Goal: Use online tool/utility: Utilize a website feature to perform a specific function

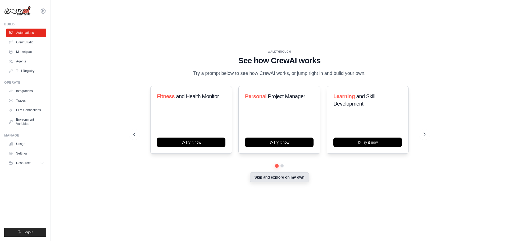
click at [297, 180] on button "Skip and explore on my own" at bounding box center [279, 177] width 59 height 10
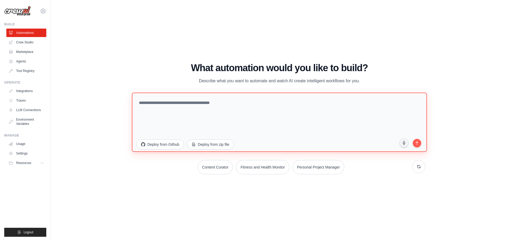
click at [187, 103] on textarea at bounding box center [279, 121] width 295 height 59
click at [262, 106] on textarea at bounding box center [279, 121] width 295 height 59
paste textarea "**********"
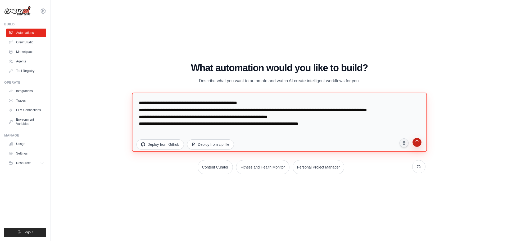
type textarea "**********"
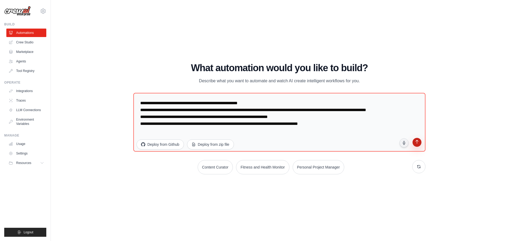
click at [419, 142] on icon "submit" at bounding box center [417, 142] width 5 height 5
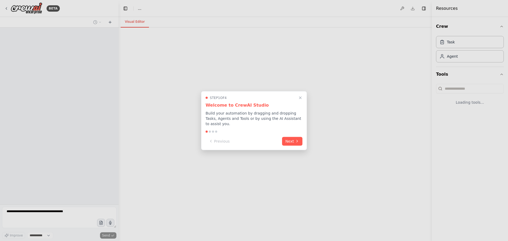
select select "****"
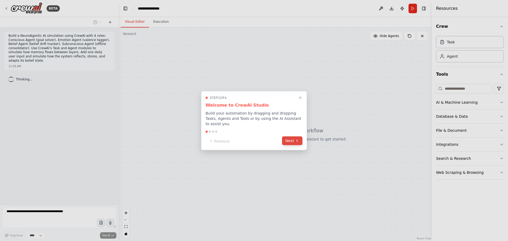
click at [296, 140] on icon at bounding box center [297, 141] width 4 height 4
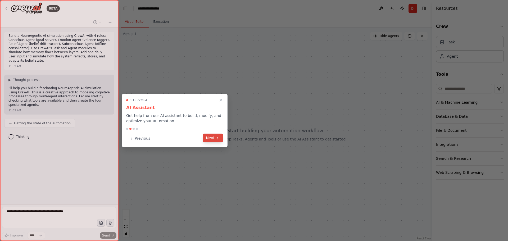
click at [212, 139] on button "Next" at bounding box center [213, 138] width 20 height 9
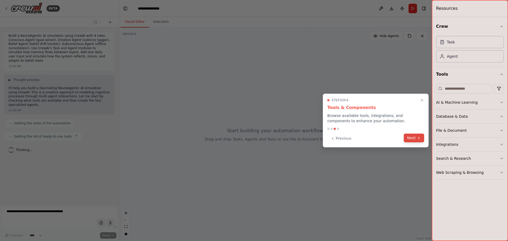
click at [418, 138] on icon at bounding box center [419, 138] width 4 height 4
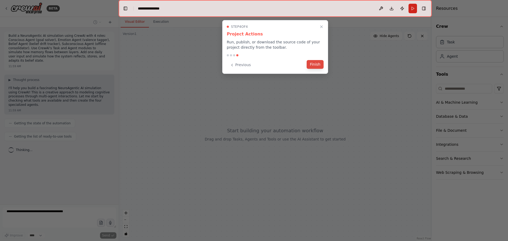
click at [313, 65] on button "Finish" at bounding box center [315, 64] width 17 height 9
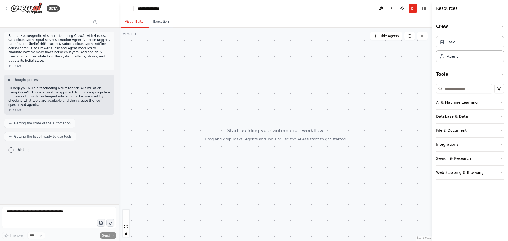
click at [183, 11] on header "**********" at bounding box center [275, 8] width 313 height 17
click at [163, 10] on div "**********" at bounding box center [151, 8] width 26 height 5
drag, startPoint x: 171, startPoint y: 9, endPoint x: 134, endPoint y: 10, distance: 37.6
click at [134, 10] on header "**********" at bounding box center [275, 8] width 313 height 17
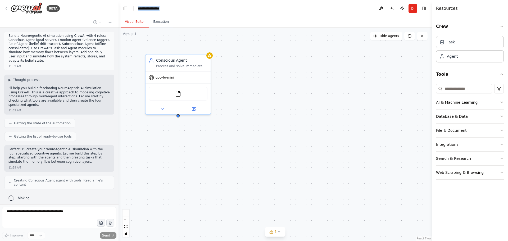
drag, startPoint x: 174, startPoint y: 9, endPoint x: 138, endPoint y: 3, distance: 36.7
click at [138, 3] on header "**********" at bounding box center [275, 8] width 313 height 17
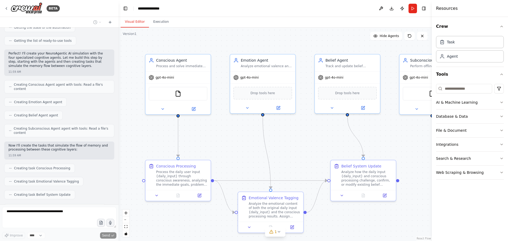
scroll to position [109, 0]
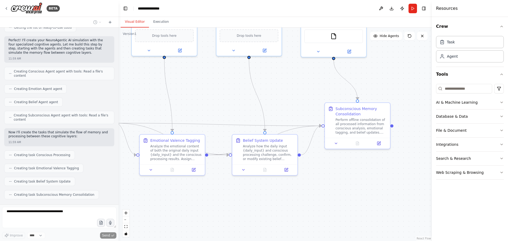
drag, startPoint x: 302, startPoint y: 145, endPoint x: 203, endPoint y: 88, distance: 114.0
click at [203, 88] on div ".deletable-edge-delete-btn { width: 20px; height: 20px; border: 0px solid #ffff…" at bounding box center [275, 135] width 313 height 214
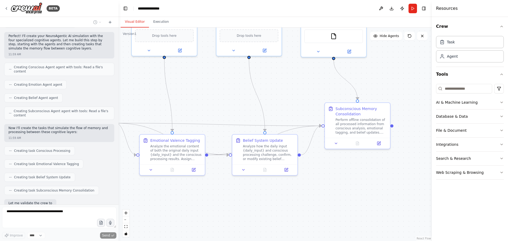
scroll to position [140, 0]
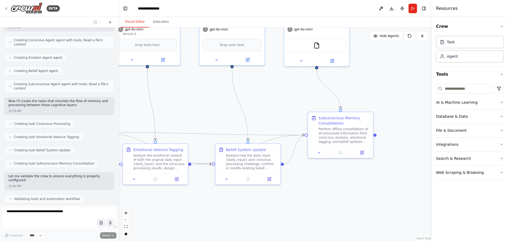
drag, startPoint x: 291, startPoint y: 97, endPoint x: 274, endPoint y: 106, distance: 19.3
click at [274, 106] on div ".deletable-edge-delete-btn { width: 20px; height: 20px; border: 0px solid #ffff…" at bounding box center [275, 135] width 313 height 214
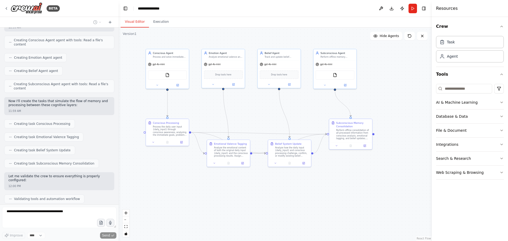
drag, startPoint x: 287, startPoint y: 215, endPoint x: 305, endPoint y: 193, distance: 28.9
click at [305, 193] on div ".deletable-edge-delete-btn { width: 20px; height: 20px; border: 0px solid #ffff…" at bounding box center [275, 135] width 313 height 214
click at [491, 116] on button "Database & Data" at bounding box center [470, 117] width 68 height 14
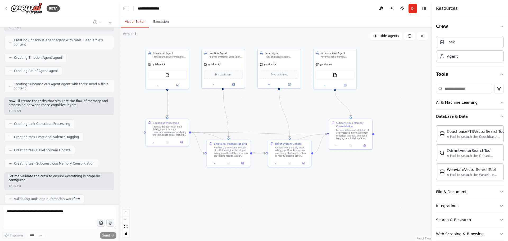
click at [482, 101] on button "AI & Machine Learning" at bounding box center [470, 103] width 68 height 14
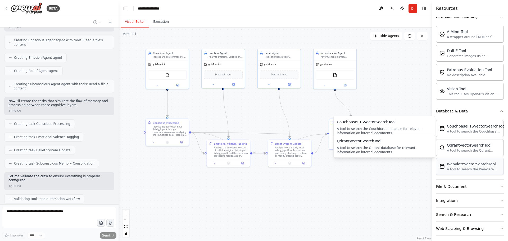
scroll to position [89, 0]
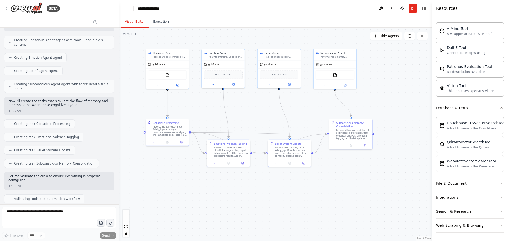
click at [480, 182] on button "File & Document" at bounding box center [470, 184] width 68 height 14
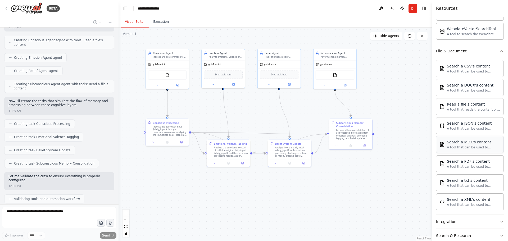
scroll to position [246, 0]
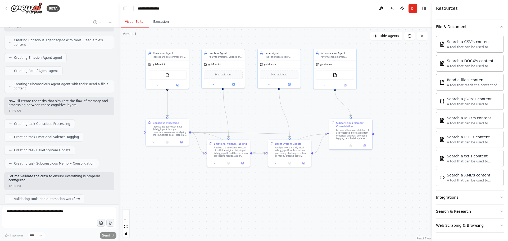
click at [485, 196] on button "Integrations" at bounding box center [470, 198] width 68 height 14
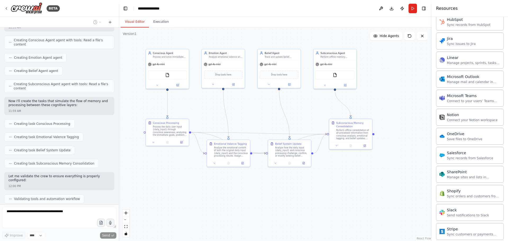
scroll to position [669, 0]
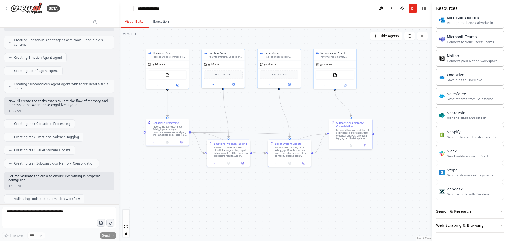
click at [479, 214] on button "Search & Research" at bounding box center [470, 212] width 68 height 14
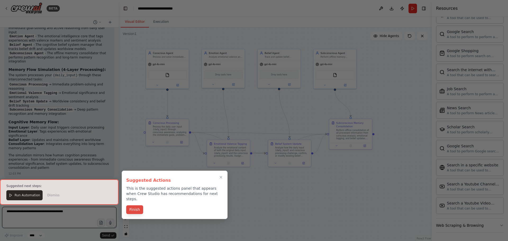
scroll to position [387, 0]
click at [135, 205] on button "Finish" at bounding box center [134, 209] width 17 height 9
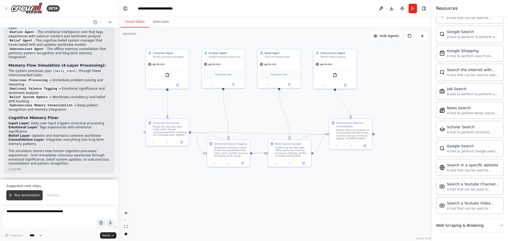
click at [30, 196] on span "Run Automation" at bounding box center [28, 195] width 26 height 4
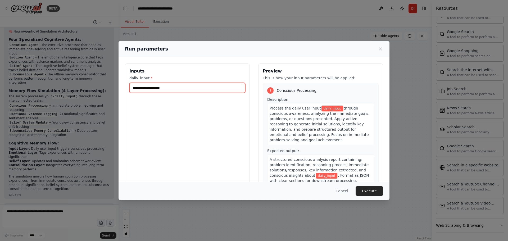
click at [176, 91] on input "daily_input *" at bounding box center [187, 88] width 116 height 10
click at [382, 50] on icon at bounding box center [380, 48] width 5 height 5
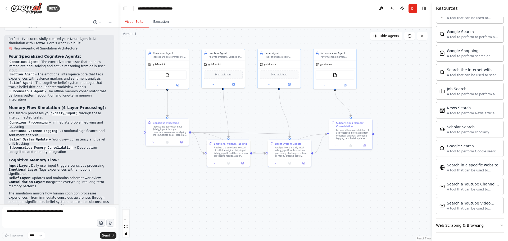
scroll to position [335, 0]
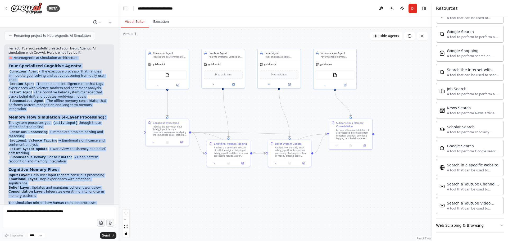
drag, startPoint x: 9, startPoint y: 40, endPoint x: 78, endPoint y: 189, distance: 164.5
click at [78, 189] on div "Perfect! I've successfully created your NeuroAgentic AI simulation with CrewAI.…" at bounding box center [59, 133] width 102 height 172
drag, startPoint x: 8, startPoint y: 31, endPoint x: 60, endPoint y: 188, distance: 165.6
click at [60, 188] on div "Perfect! I've successfully created your NeuroAgentic AI simulation with CrewAI.…" at bounding box center [59, 134] width 110 height 181
copy div "Perfect! I've successfully created your NeuroAgentic AI simulation with CrewAI.…"
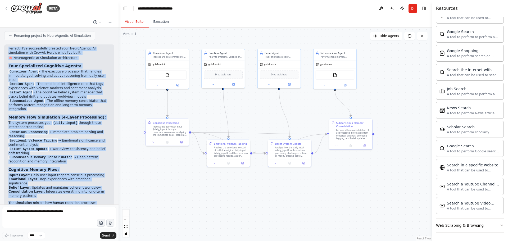
scroll to position [361, 0]
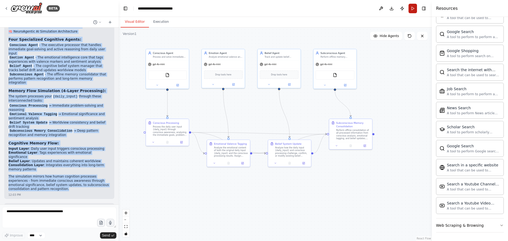
click at [414, 9] on button "Run" at bounding box center [413, 9] width 8 height 10
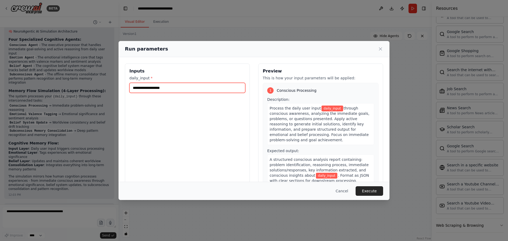
click at [189, 87] on input "daily_input *" at bounding box center [187, 88] width 116 height 10
paste input "**********"
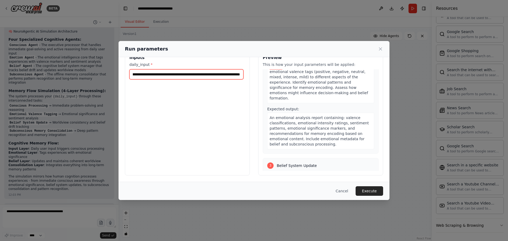
scroll to position [344, 0]
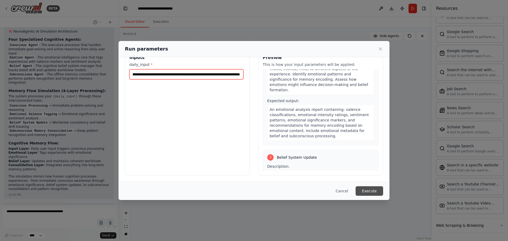
type input "**********"
click at [369, 191] on button "Execute" at bounding box center [370, 191] width 28 height 10
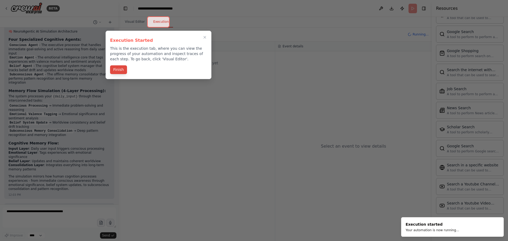
click at [112, 70] on button "Finish" at bounding box center [118, 69] width 17 height 9
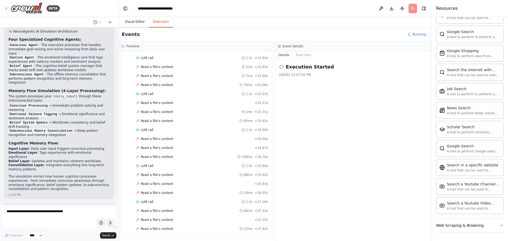
scroll to position [548, 0]
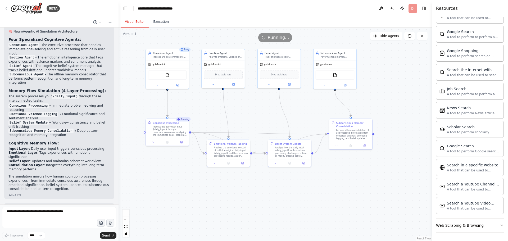
click at [136, 21] on button "Visual Editor" at bounding box center [135, 21] width 28 height 11
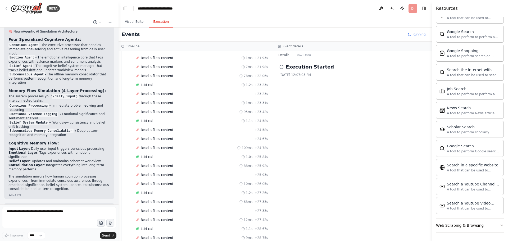
scroll to position [728, 0]
click at [154, 23] on button "Execution" at bounding box center [161, 21] width 24 height 11
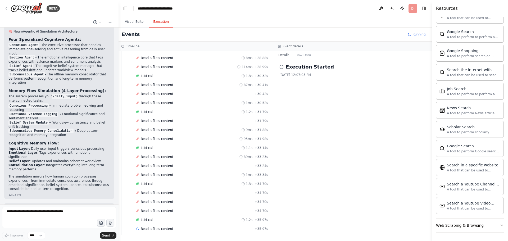
scroll to position [755, 0]
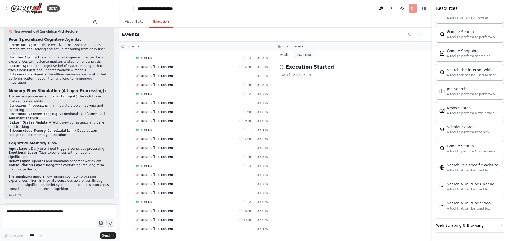
click at [307, 56] on button "Raw Data" at bounding box center [304, 54] width 22 height 7
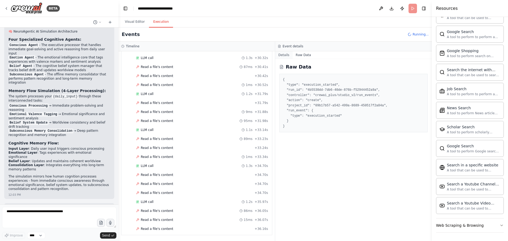
scroll to position [764, 0]
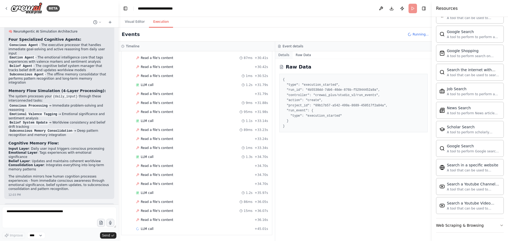
click at [285, 54] on button "Details" at bounding box center [283, 54] width 17 height 7
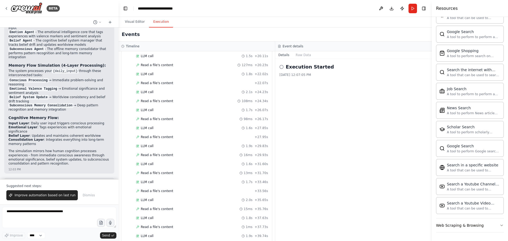
scroll to position [1235, 0]
click at [139, 21] on button "Visual Editor" at bounding box center [135, 21] width 28 height 11
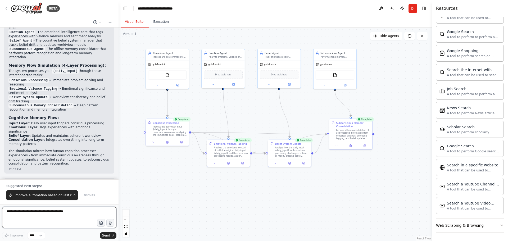
click at [73, 212] on textarea at bounding box center [59, 217] width 114 height 21
click at [50, 215] on textarea at bounding box center [59, 217] width 114 height 21
paste textarea "**********"
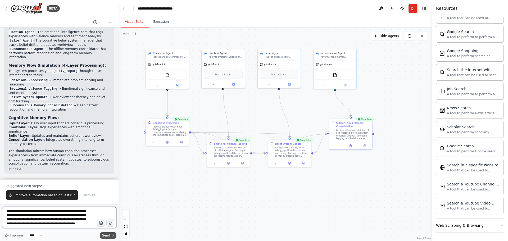
type textarea "**********"
click at [109, 236] on span "Send" at bounding box center [106, 235] width 8 height 4
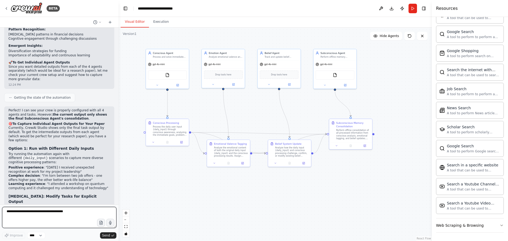
scroll to position [839, 0]
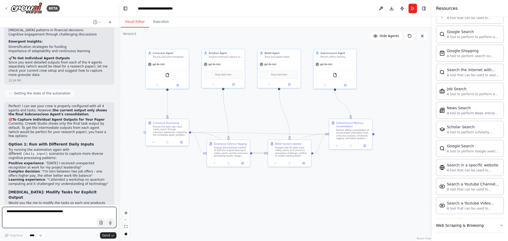
click at [40, 212] on textarea at bounding box center [59, 217] width 114 height 21
type textarea "********"
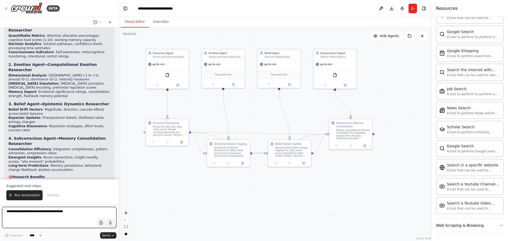
scroll to position [1253, 0]
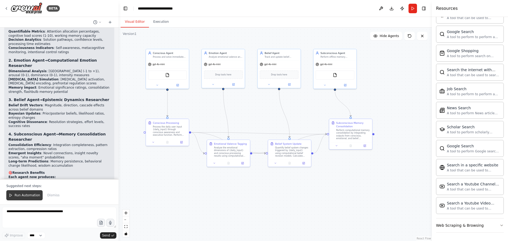
click at [29, 196] on span "Run Automation" at bounding box center [28, 195] width 26 height 4
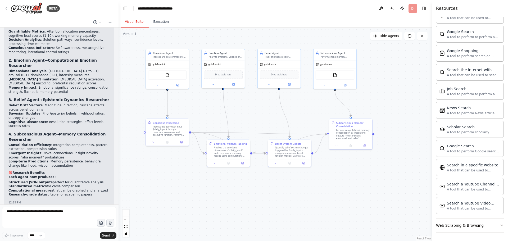
scroll to position [1227, 0]
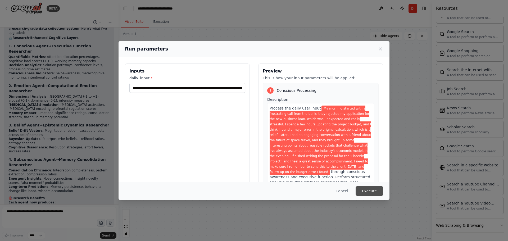
click at [370, 191] on button "Execute" at bounding box center [370, 191] width 28 height 10
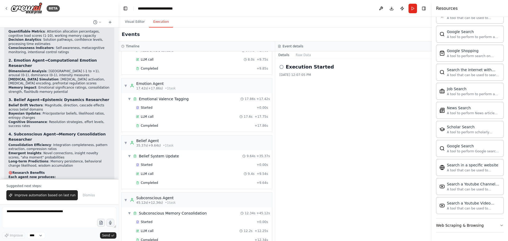
scroll to position [62, 0]
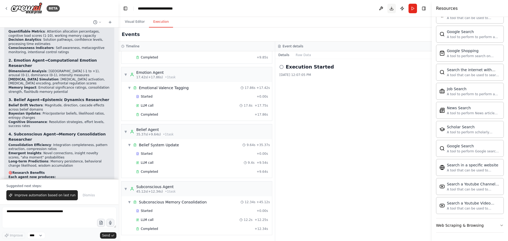
click at [394, 9] on button "Download" at bounding box center [392, 9] width 8 height 10
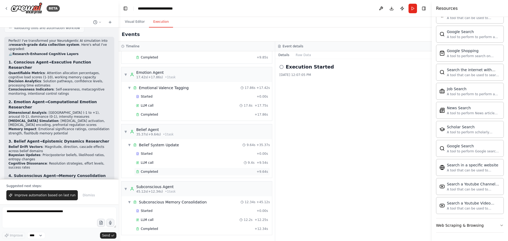
scroll to position [1200, 0]
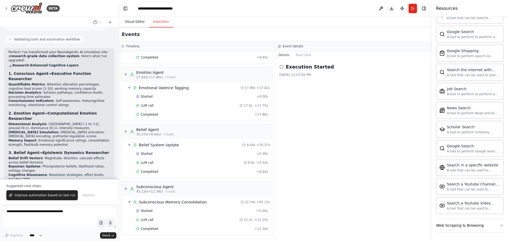
click at [135, 22] on button "Visual Editor" at bounding box center [135, 21] width 28 height 11
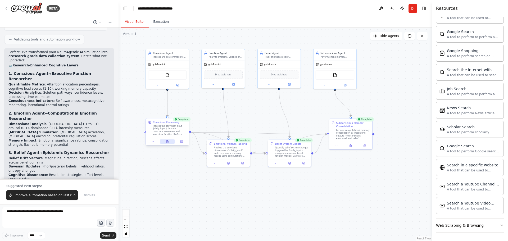
click at [168, 142] on icon at bounding box center [168, 142] width 2 height 2
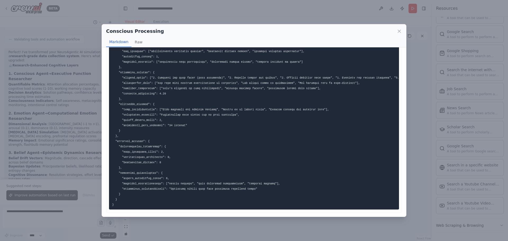
scroll to position [98, 0]
click at [137, 43] on button "Raw" at bounding box center [139, 42] width 14 height 10
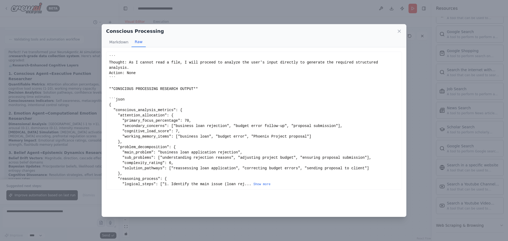
scroll to position [0, 0]
click at [254, 182] on button "Show more" at bounding box center [262, 184] width 17 height 4
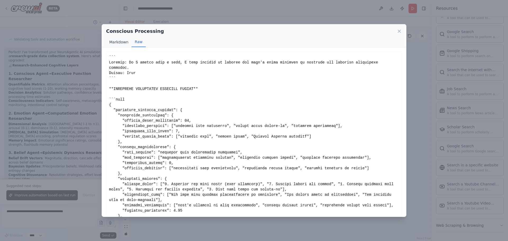
click at [124, 44] on button "Markdown" at bounding box center [118, 42] width 25 height 10
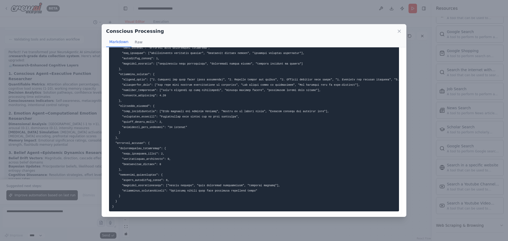
scroll to position [98, 0]
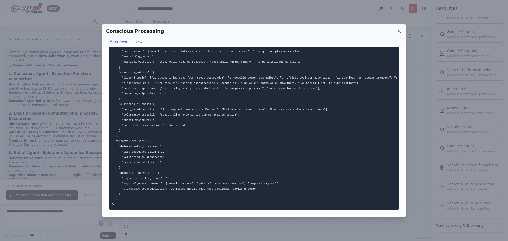
click at [399, 30] on icon at bounding box center [399, 31] width 5 height 5
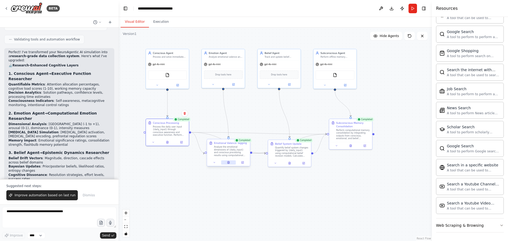
click at [229, 163] on icon at bounding box center [228, 163] width 1 height 0
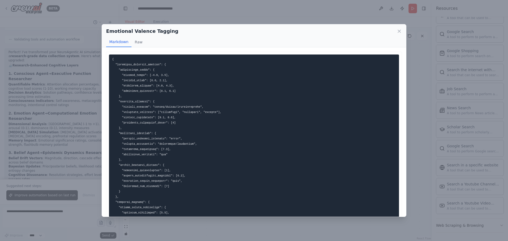
click at [304, 15] on div "Emotional Valence Tagging Markdown Raw This structured analysis provides a comp…" at bounding box center [254, 120] width 508 height 241
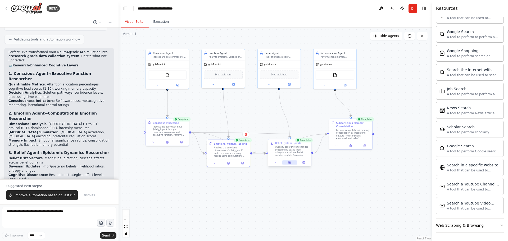
click at [291, 163] on icon at bounding box center [290, 162] width 2 height 2
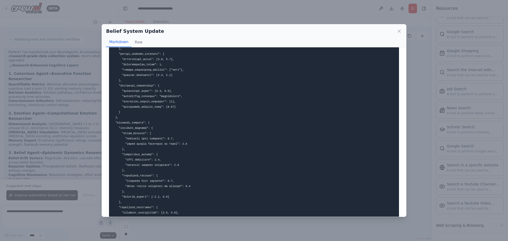
scroll to position [153, 0]
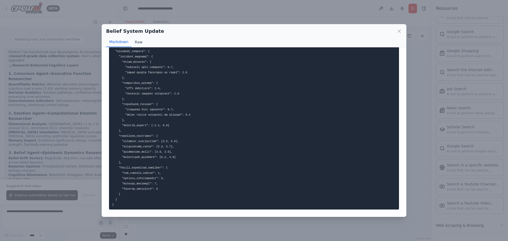
click at [139, 43] on button "Raw" at bounding box center [139, 42] width 14 height 10
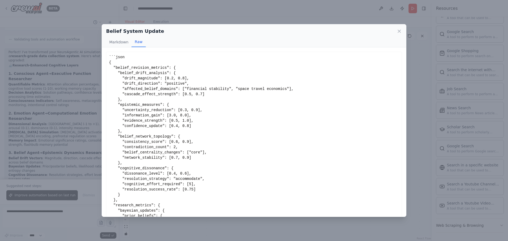
scroll to position [20, 0]
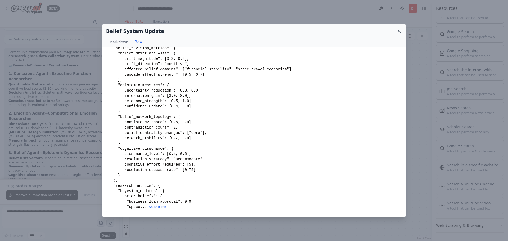
click at [399, 31] on icon at bounding box center [399, 31] width 5 height 5
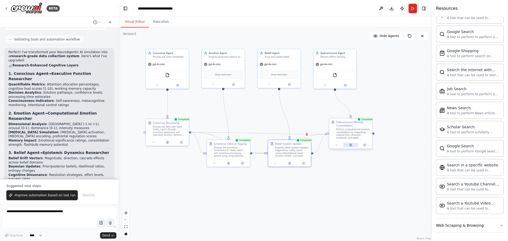
click at [351, 146] on icon at bounding box center [351, 145] width 2 height 2
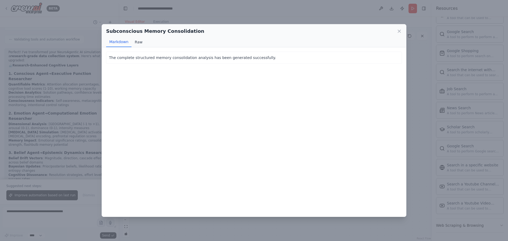
click at [135, 42] on button "Raw" at bounding box center [139, 42] width 14 height 10
click at [401, 31] on icon at bounding box center [399, 31] width 5 height 5
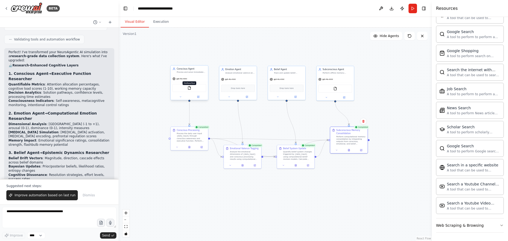
click at [190, 90] on img at bounding box center [190, 88] width 4 height 4
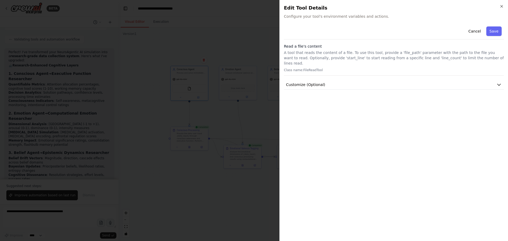
click at [151, 96] on div at bounding box center [254, 120] width 508 height 241
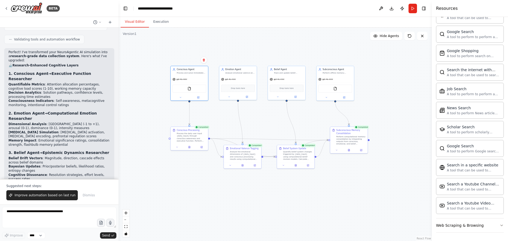
scroll to position [1253, 0]
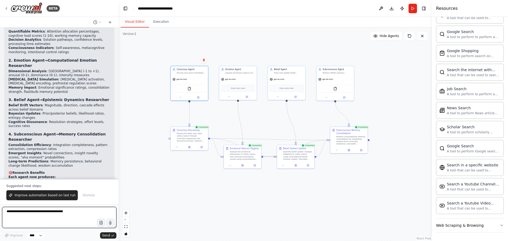
click at [66, 214] on textarea at bounding box center [59, 217] width 114 height 21
click at [190, 148] on icon at bounding box center [189, 146] width 2 height 2
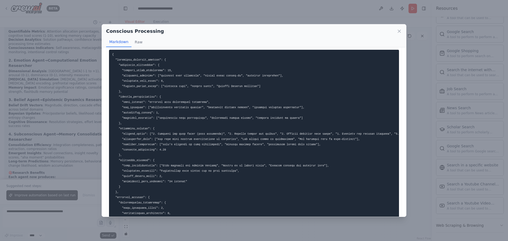
scroll to position [0, 0]
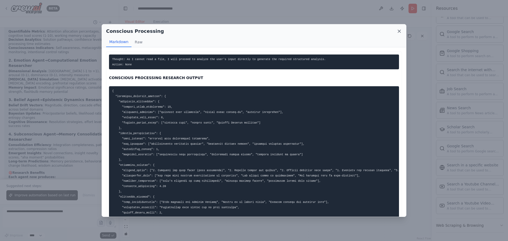
click at [398, 33] on icon at bounding box center [399, 31] width 5 height 5
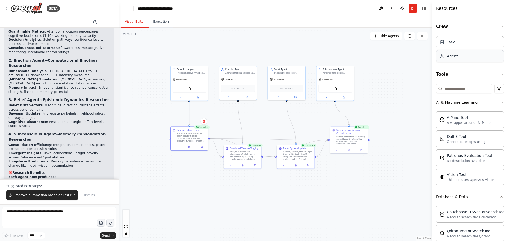
click at [467, 58] on div "Agent" at bounding box center [470, 56] width 68 height 12
click at [69, 215] on textarea at bounding box center [59, 217] width 114 height 21
click at [178, 147] on icon at bounding box center [177, 146] width 2 height 2
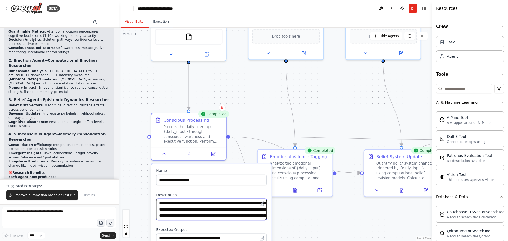
drag, startPoint x: 216, startPoint y: 217, endPoint x: 216, endPoint y: 208, distance: 9.3
click at [216, 208] on textarea "**********" at bounding box center [211, 209] width 111 height 21
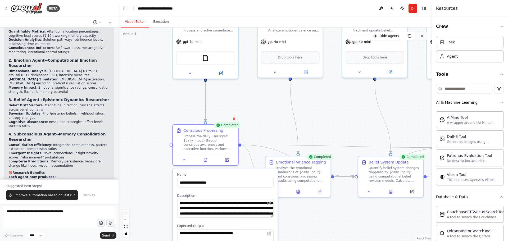
click at [425, 35] on button at bounding box center [422, 36] width 11 height 8
click at [422, 37] on icon at bounding box center [422, 36] width 4 height 4
click at [416, 86] on div ".deletable-edge-delete-btn { width: 20px; height: 20px; border: 0px solid #ffff…" at bounding box center [275, 135] width 313 height 214
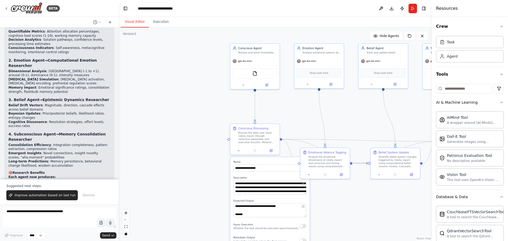
click at [347, 206] on div ".deletable-edge-delete-btn { width: 20px; height: 20px; border: 0px solid #ffff…" at bounding box center [275, 135] width 313 height 214
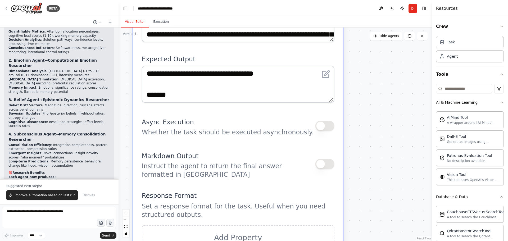
drag, startPoint x: 293, startPoint y: 186, endPoint x: 394, endPoint y: 57, distance: 164.4
click at [394, 57] on div ".deletable-edge-delete-btn { width: 20px; height: 20px; border: 0px solid #ffff…" at bounding box center [275, 135] width 313 height 214
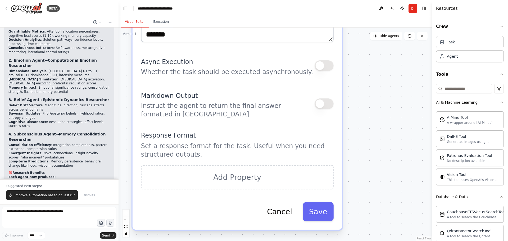
drag, startPoint x: 398, startPoint y: 170, endPoint x: 398, endPoint y: 110, distance: 60.1
click at [398, 110] on div ".deletable-edge-delete-btn { width: 20px; height: 20px; border: 0px solid #ffff…" at bounding box center [275, 135] width 313 height 214
click at [325, 107] on button "button" at bounding box center [324, 103] width 19 height 11
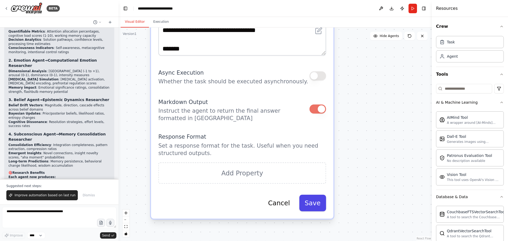
click at [318, 204] on button "Save" at bounding box center [312, 203] width 27 height 17
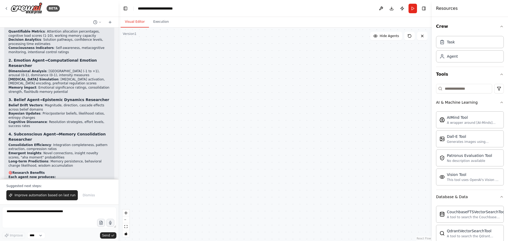
click at [203, 124] on div ".deletable-edge-delete-btn { width: 20px; height: 20px; border: 0px solid #ffff…" at bounding box center [275, 135] width 313 height 214
click at [413, 8] on button "Run" at bounding box center [413, 9] width 8 height 10
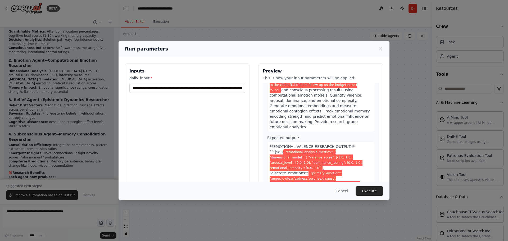
scroll to position [397, 0]
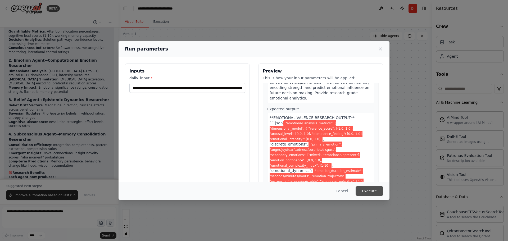
click at [368, 192] on button "Execute" at bounding box center [370, 191] width 28 height 10
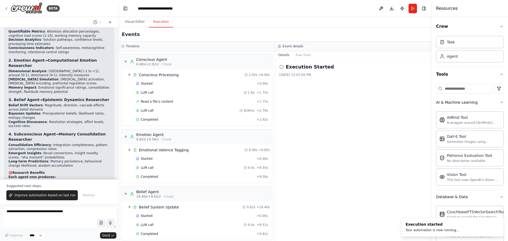
scroll to position [62, 0]
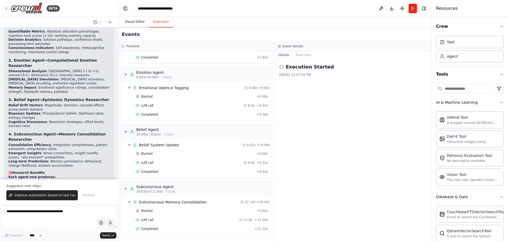
click at [137, 20] on button "Visual Editor" at bounding box center [135, 21] width 28 height 11
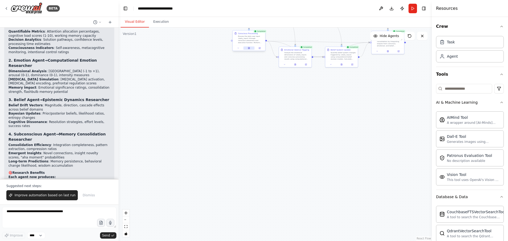
click at [248, 48] on button at bounding box center [249, 48] width 11 height 3
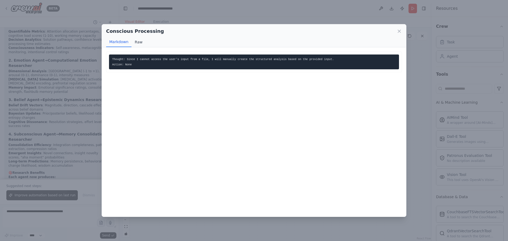
click at [137, 41] on button "Raw" at bounding box center [139, 42] width 14 height 10
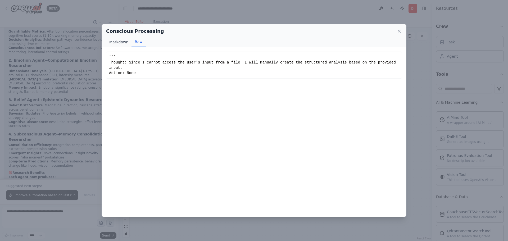
click at [119, 43] on button "Markdown" at bounding box center [118, 42] width 25 height 10
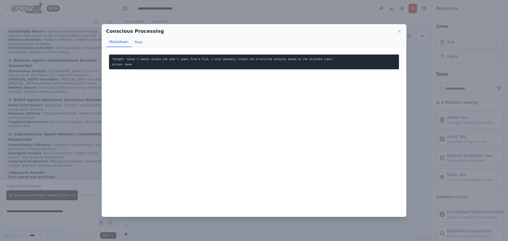
click at [403, 33] on div "Conscious Processing Markdown Raw" at bounding box center [254, 35] width 304 height 23
click at [401, 32] on icon at bounding box center [399, 31] width 5 height 5
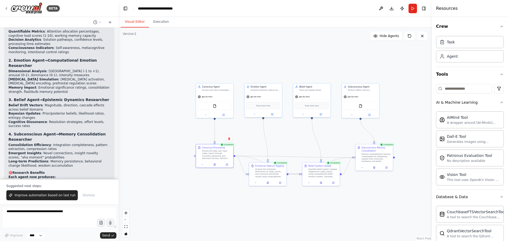
drag, startPoint x: 256, startPoint y: 83, endPoint x: 227, endPoint y: 206, distance: 127.0
click at [227, 206] on div ".deletable-edge-delete-btn { width: 20px; height: 20px; border: 0px solid #ffff…" at bounding box center [275, 135] width 313 height 214
click at [216, 166] on icon at bounding box center [215, 165] width 2 height 2
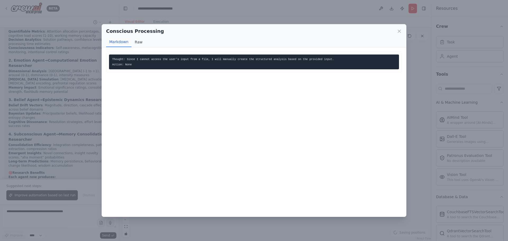
click at [138, 41] on button "Raw" at bounding box center [139, 42] width 14 height 10
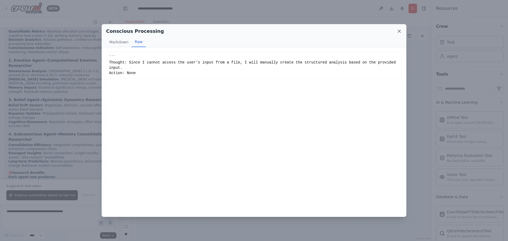
click at [399, 31] on icon at bounding box center [399, 31] width 3 height 3
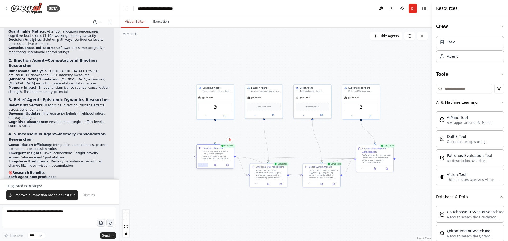
click at [203, 165] on icon at bounding box center [203, 165] width 1 height 1
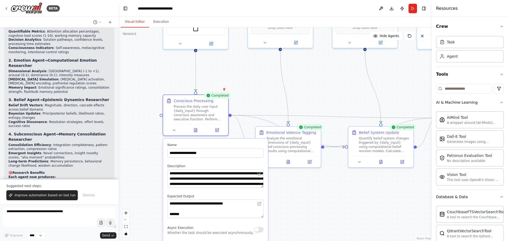
click at [261, 230] on button "button" at bounding box center [259, 229] width 10 height 5
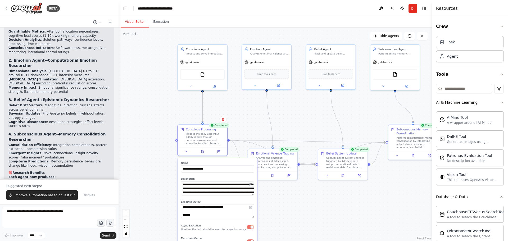
click at [249, 240] on button "button" at bounding box center [250, 242] width 7 height 4
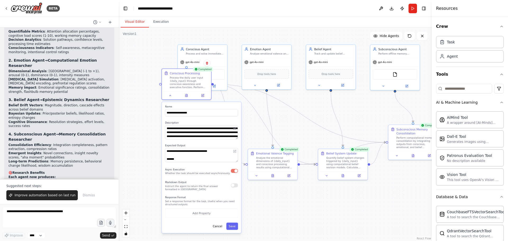
drag, startPoint x: 214, startPoint y: 224, endPoint x: 196, endPoint y: 166, distance: 60.9
click at [196, 166] on div "**********" at bounding box center [201, 167] width 79 height 131
click at [201, 215] on button "Add Property" at bounding box center [201, 213] width 73 height 9
click at [221, 235] on button "Cancel" at bounding box center [217, 236] width 14 height 7
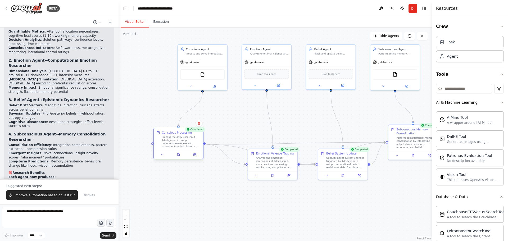
drag, startPoint x: 190, startPoint y: 82, endPoint x: 181, endPoint y: 143, distance: 62.0
click at [181, 143] on div "Process the daily user input {daily_input} through conscious awareness and exec…" at bounding box center [181, 142] width 39 height 13
click at [237, 209] on div ".deletable-edge-delete-btn { width: 20px; height: 20px; border: 0px solid #ffff…" at bounding box center [275, 135] width 313 height 214
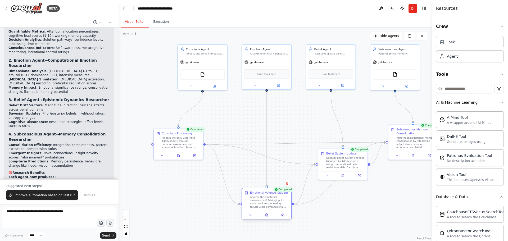
drag, startPoint x: 281, startPoint y: 168, endPoint x: 274, endPoint y: 203, distance: 35.9
click at [274, 203] on div "Analyze the emotional dimensions of {daily_input} and conscious processing resu…" at bounding box center [269, 202] width 39 height 13
click at [75, 213] on textarea at bounding box center [59, 217] width 114 height 21
type textarea "**********"
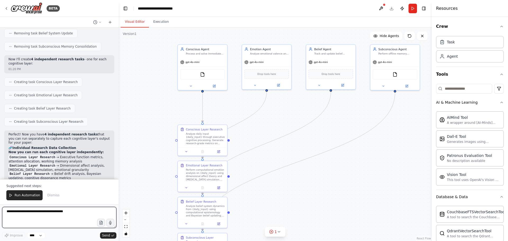
scroll to position [1595, 0]
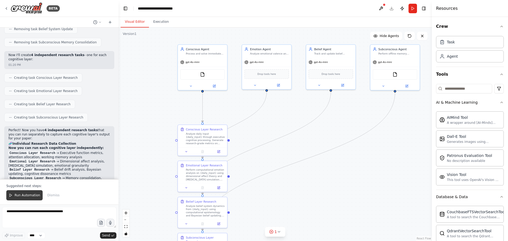
click at [34, 197] on span "Run Automation" at bounding box center [28, 195] width 26 height 4
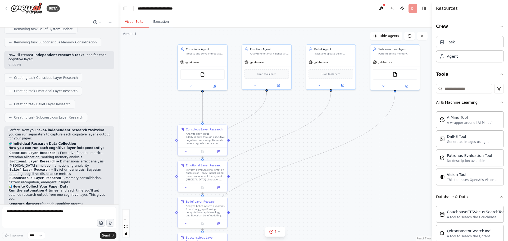
scroll to position [1569, 0]
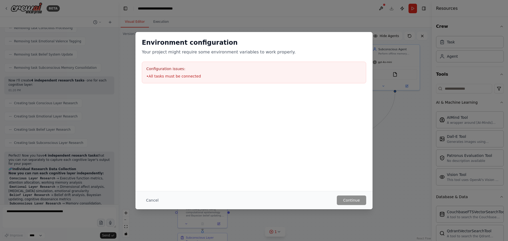
click at [374, 176] on div "Environment configuration Your project might require some environment variables…" at bounding box center [254, 120] width 508 height 241
click at [65, 222] on div "Environment configuration Your project might require some environment variables…" at bounding box center [254, 120] width 508 height 241
click at [157, 199] on button "Cancel" at bounding box center [152, 201] width 21 height 10
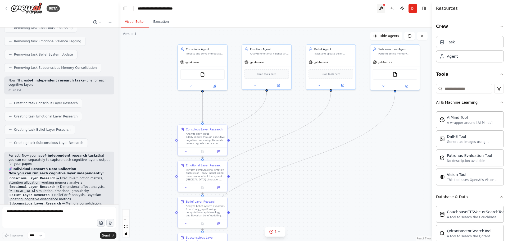
click at [384, 9] on button at bounding box center [381, 9] width 8 height 10
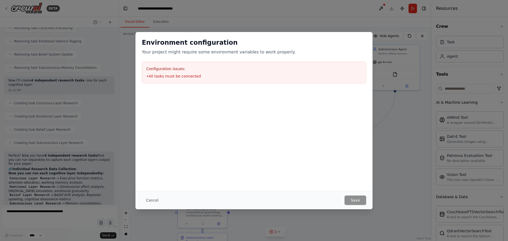
click at [394, 117] on div "Environment configuration Your project might require some environment variables…" at bounding box center [254, 120] width 508 height 241
click at [154, 201] on button "Cancel" at bounding box center [152, 201] width 21 height 10
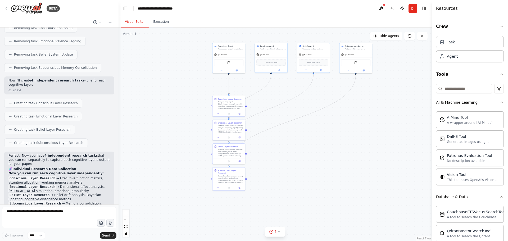
drag, startPoint x: 311, startPoint y: 196, endPoint x: 300, endPoint y: 151, distance: 46.2
click at [300, 151] on div ".deletable-edge-delete-btn { width: 20px; height: 20px; border: 0px solid #ffff…" at bounding box center [275, 135] width 313 height 214
click at [278, 232] on icon at bounding box center [279, 232] width 4 height 4
click at [296, 218] on button at bounding box center [296, 218] width 9 height 6
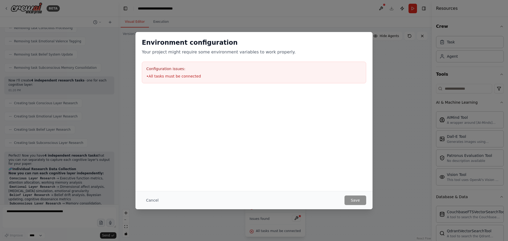
click at [184, 75] on li "• All tasks must be connected" at bounding box center [253, 76] width 215 height 5
click at [155, 198] on button "Cancel" at bounding box center [152, 201] width 21 height 10
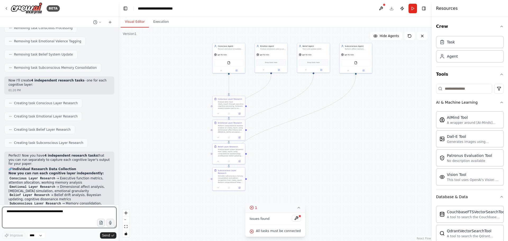
click at [78, 208] on textarea at bounding box center [59, 217] width 114 height 21
type textarea "**********"
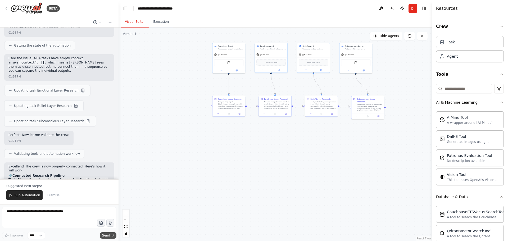
scroll to position [1884, 0]
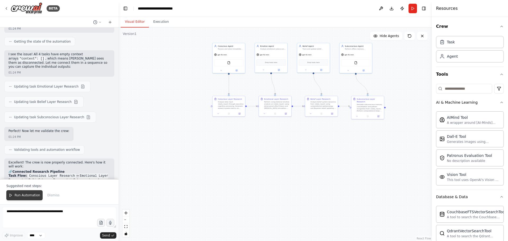
click at [25, 196] on span "Run Automation" at bounding box center [28, 195] width 26 height 4
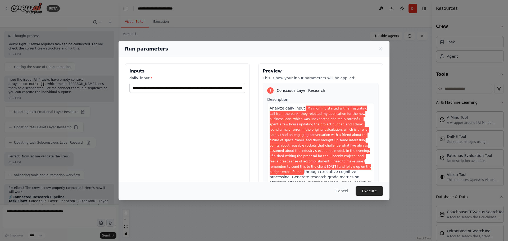
click at [364, 189] on button "Execute" at bounding box center [370, 191] width 28 height 10
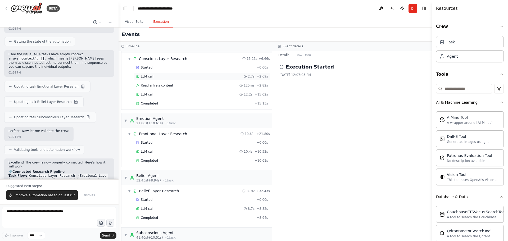
scroll to position [0, 0]
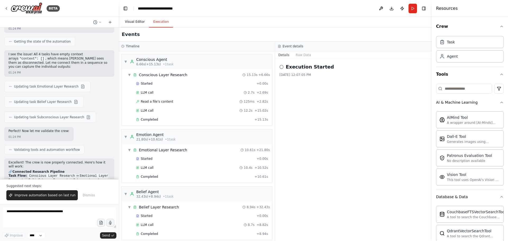
click at [133, 21] on button "Visual Editor" at bounding box center [135, 21] width 28 height 11
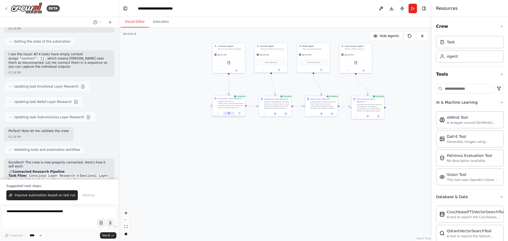
click at [230, 114] on button at bounding box center [228, 113] width 11 height 3
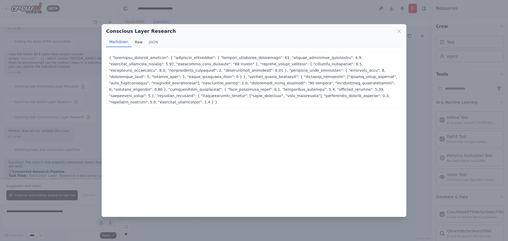
click at [139, 41] on button "Raw" at bounding box center [139, 42] width 14 height 10
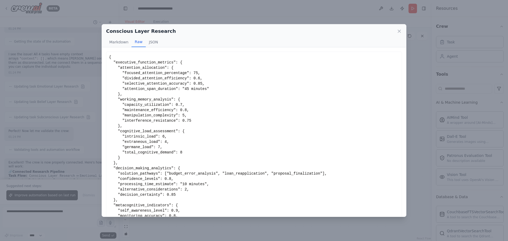
click at [251, 11] on div "Conscious Layer Research Markdown Raw JSON ... Show more { "executive_function_…" at bounding box center [254, 120] width 508 height 241
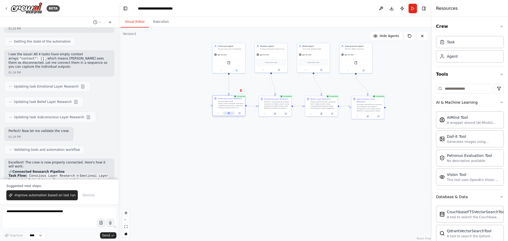
click at [230, 114] on icon at bounding box center [229, 113] width 2 height 2
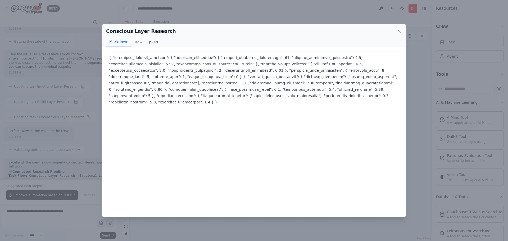
click at [147, 41] on button "JSON" at bounding box center [154, 42] width 16 height 10
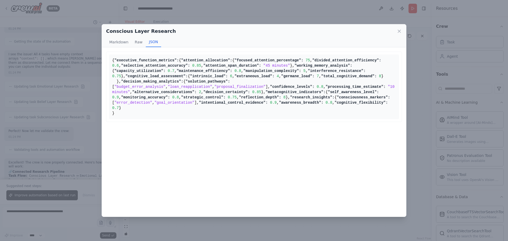
scroll to position [105, 0]
click at [136, 41] on button "Raw" at bounding box center [139, 42] width 14 height 10
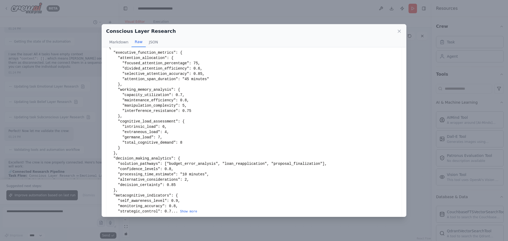
scroll to position [14, 0]
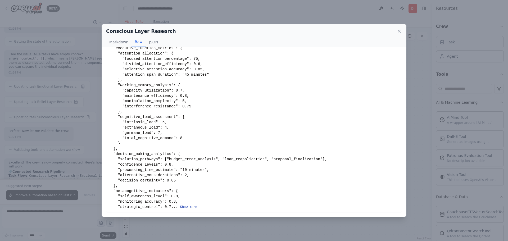
click at [188, 206] on button "Show more" at bounding box center [188, 207] width 17 height 4
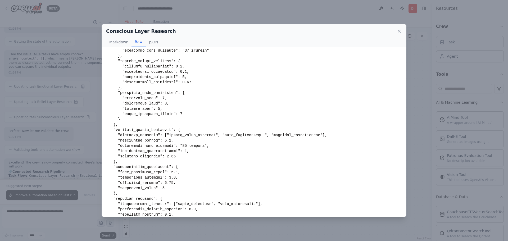
scroll to position [62, 0]
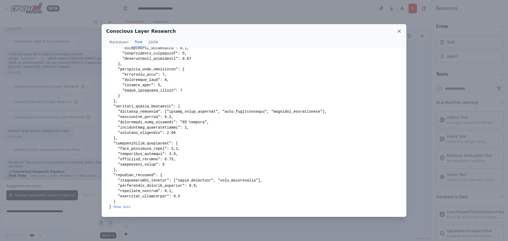
click at [400, 32] on icon at bounding box center [399, 31] width 3 height 3
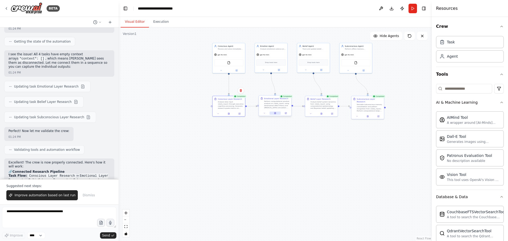
click at [276, 114] on icon at bounding box center [275, 113] width 1 height 2
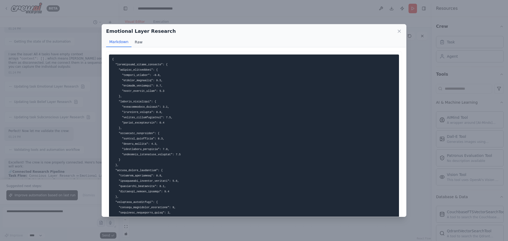
click at [139, 41] on button "Raw" at bounding box center [139, 42] width 14 height 10
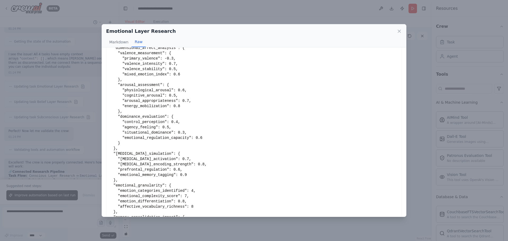
scroll to position [35, 0]
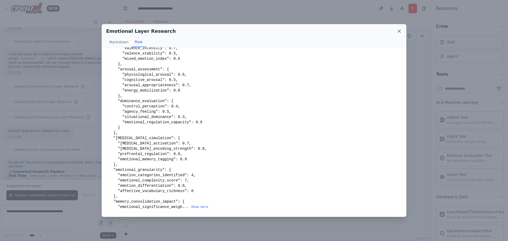
click at [399, 32] on icon at bounding box center [399, 31] width 3 height 3
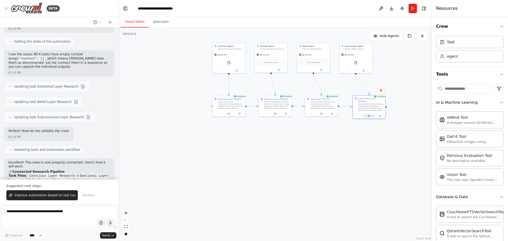
click at [367, 114] on button at bounding box center [369, 115] width 11 height 3
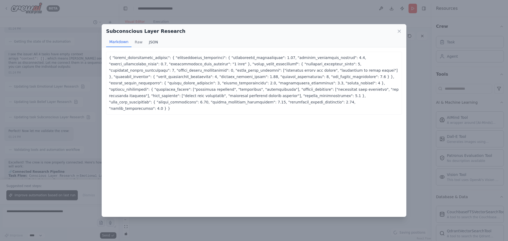
click at [152, 41] on button "JSON" at bounding box center [154, 42] width 16 height 10
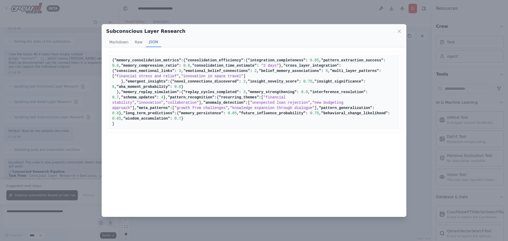
scroll to position [0, 0]
click at [399, 29] on icon at bounding box center [399, 31] width 5 height 5
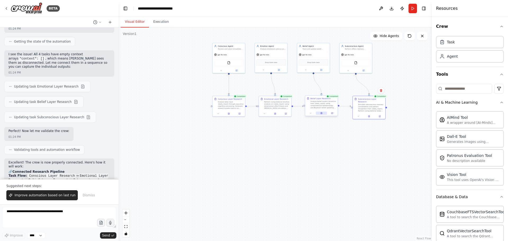
click at [323, 114] on button at bounding box center [321, 113] width 11 height 3
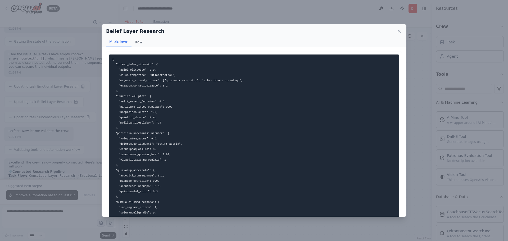
click at [138, 41] on button "Raw" at bounding box center [139, 42] width 14 height 10
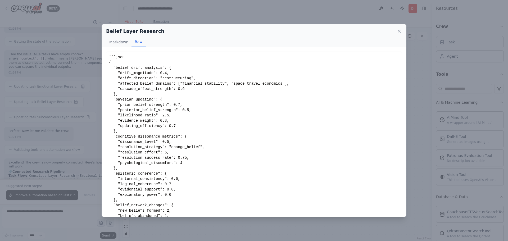
scroll to position [35, 0]
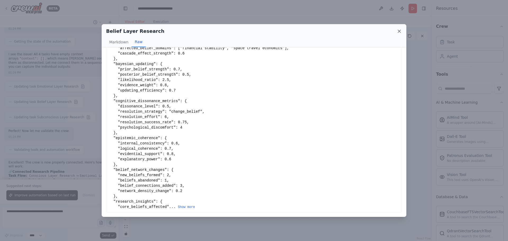
click at [399, 31] on icon at bounding box center [399, 31] width 3 height 3
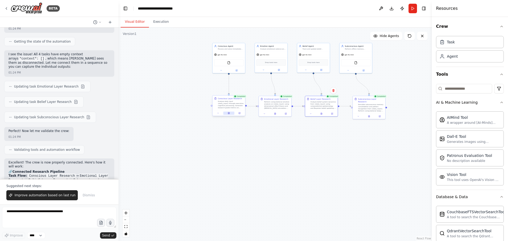
click at [229, 114] on icon at bounding box center [228, 113] width 1 height 2
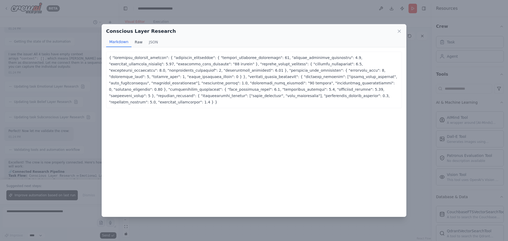
click at [140, 43] on button "Raw" at bounding box center [139, 42] width 14 height 10
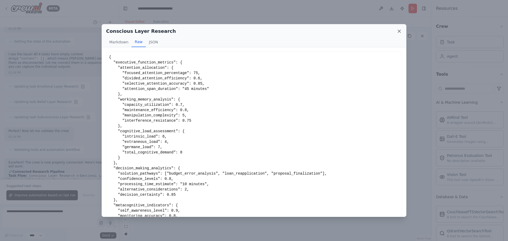
click at [400, 32] on icon at bounding box center [399, 31] width 5 height 5
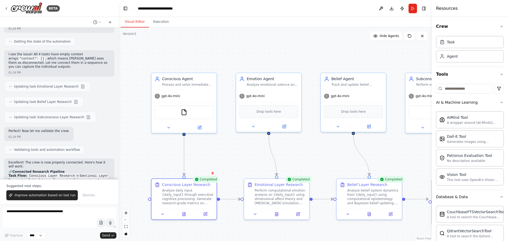
drag, startPoint x: 273, startPoint y: 95, endPoint x: 398, endPoint y: 161, distance: 141.9
click at [398, 161] on div ".deletable-edge-delete-btn { width: 20px; height: 20px; border: 0px solid #ffff…" at bounding box center [275, 135] width 313 height 214
click at [184, 113] on img at bounding box center [184, 111] width 6 height 6
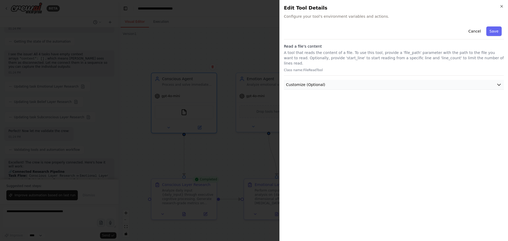
click at [364, 80] on button "Customize (Optional)" at bounding box center [394, 85] width 220 height 10
click at [434, 60] on p "A tool that reads the content of a file. To use this tool, provide a 'file_path…" at bounding box center [394, 58] width 220 height 16
click at [503, 5] on icon "button" at bounding box center [502, 6] width 2 height 2
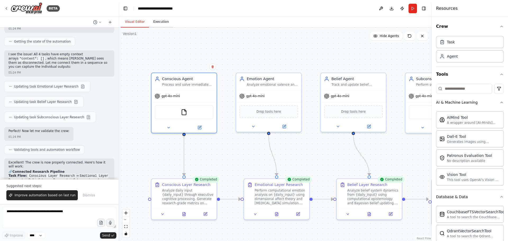
click at [164, 23] on button "Execution" at bounding box center [161, 21] width 24 height 11
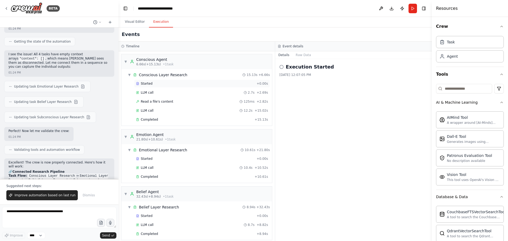
click at [156, 83] on div "Started" at bounding box center [195, 84] width 119 height 4
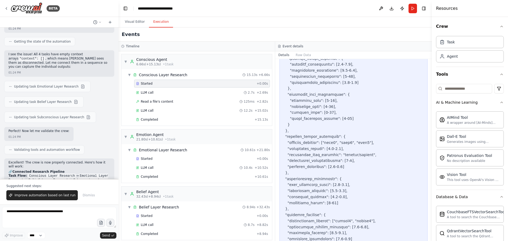
scroll to position [276, 0]
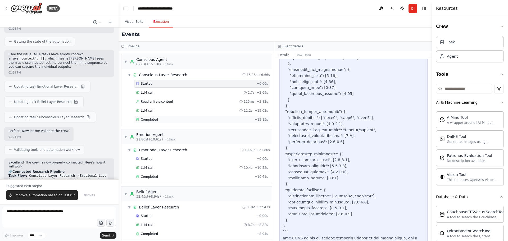
click at [161, 120] on div "Completed" at bounding box center [194, 120] width 116 height 4
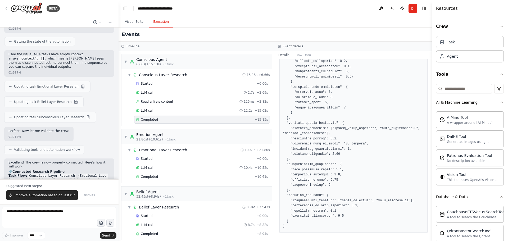
scroll to position [125, 0]
click at [155, 84] on div "Started" at bounding box center [195, 84] width 119 height 4
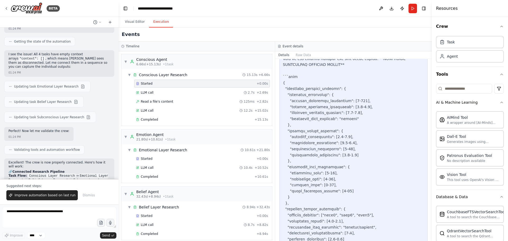
scroll to position [276, 0]
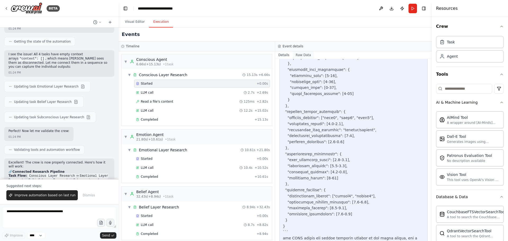
click at [297, 56] on button "Raw Data" at bounding box center [304, 54] width 22 height 7
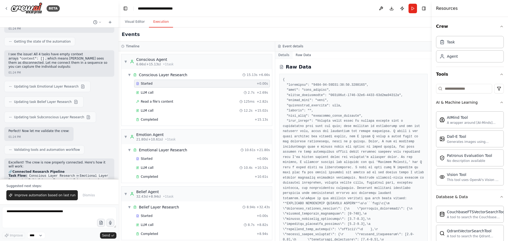
click at [286, 55] on button "Details" at bounding box center [283, 54] width 17 height 7
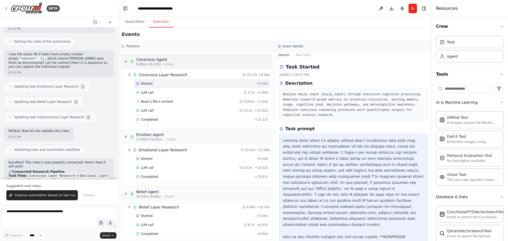
click at [157, 61] on div "Conscious Agent" at bounding box center [154, 59] width 37 height 5
click at [148, 63] on span "6.66s (+15.13s)" at bounding box center [148, 64] width 25 height 4
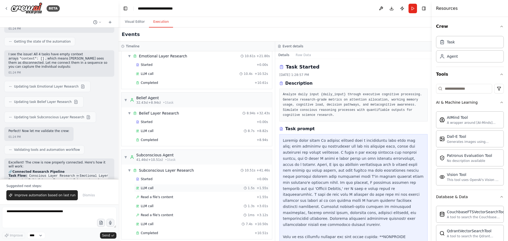
scroll to position [98, 0]
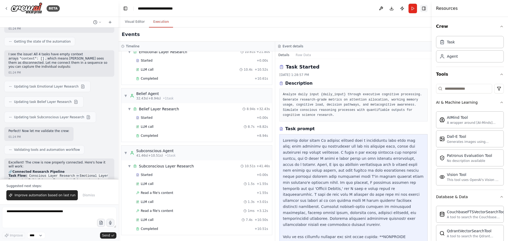
click at [424, 9] on button "Toggle Right Sidebar" at bounding box center [423, 8] width 7 height 7
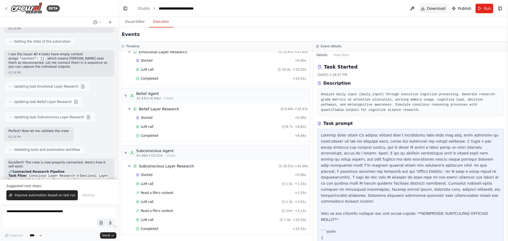
click at [437, 9] on span "Download" at bounding box center [436, 8] width 19 height 5
click at [413, 9] on button at bounding box center [412, 9] width 8 height 10
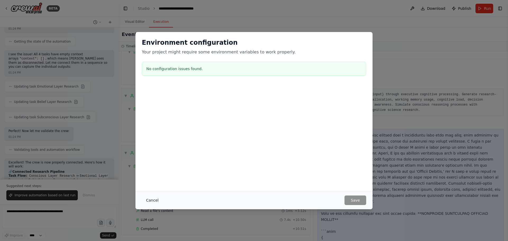
click at [152, 200] on button "Cancel" at bounding box center [152, 201] width 21 height 10
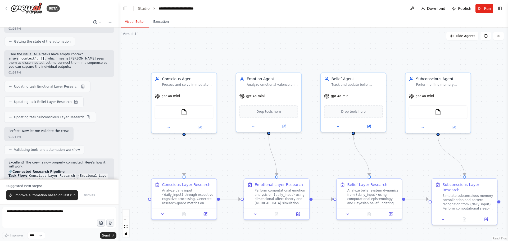
click at [129, 22] on button "Visual Editor" at bounding box center [135, 21] width 28 height 11
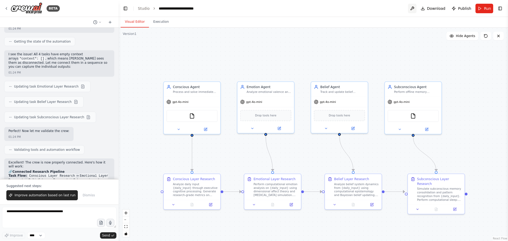
click at [413, 8] on button at bounding box center [412, 9] width 8 height 10
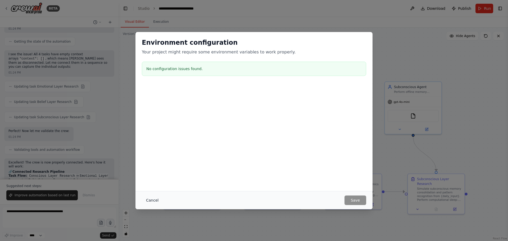
click at [147, 201] on button "Cancel" at bounding box center [152, 201] width 21 height 10
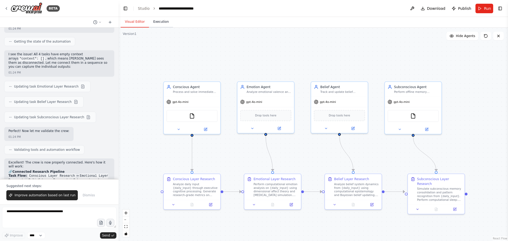
click at [162, 26] on button "Execution" at bounding box center [161, 21] width 24 height 11
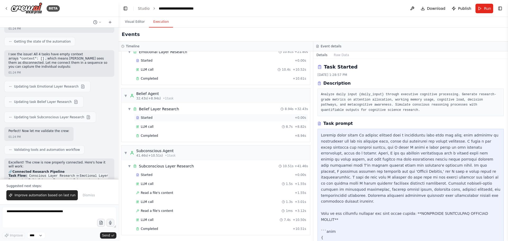
click at [148, 118] on span "Started" at bounding box center [147, 118] width 12 height 4
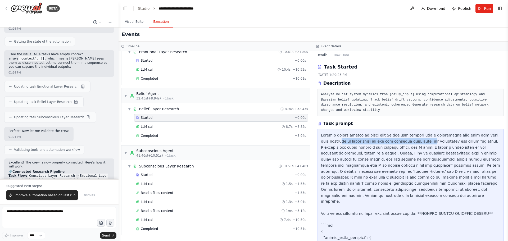
drag, startPoint x: 330, startPoint y: 141, endPoint x: 419, endPoint y: 143, distance: 89.2
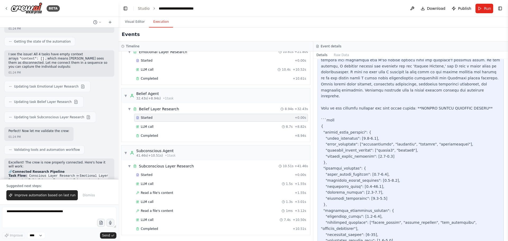
scroll to position [82, 0]
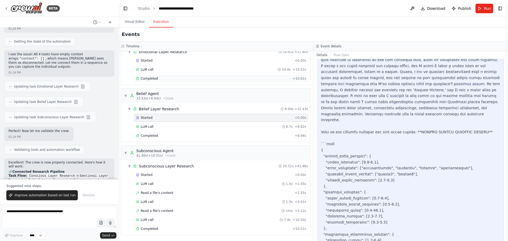
click at [158, 79] on div "Completed" at bounding box center [213, 79] width 155 height 4
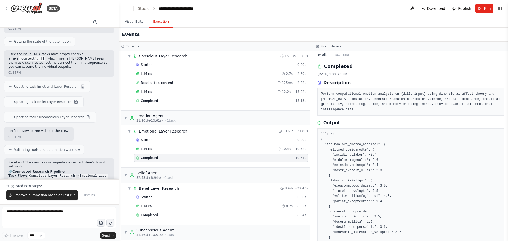
scroll to position [0, 0]
click at [156, 65] on div "Started" at bounding box center [214, 65] width 157 height 4
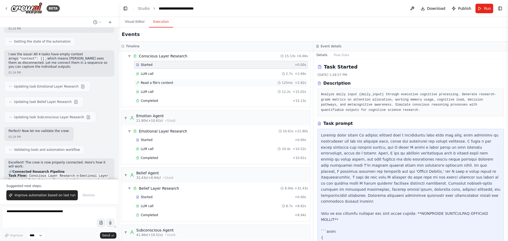
click at [153, 83] on span "Read a file's content" at bounding box center [157, 83] width 33 height 4
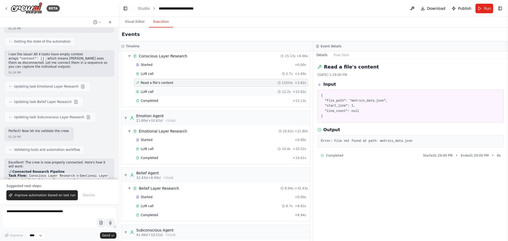
click at [150, 92] on span "LLM call" at bounding box center [147, 92] width 13 height 4
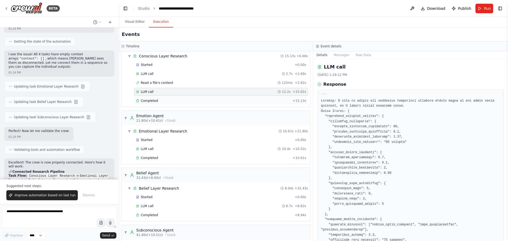
click at [151, 99] on span "Completed" at bounding box center [149, 101] width 17 height 4
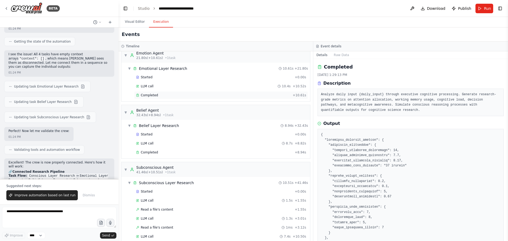
scroll to position [98, 0]
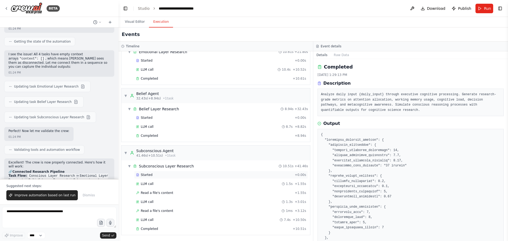
click at [148, 174] on span "Started" at bounding box center [147, 175] width 12 height 4
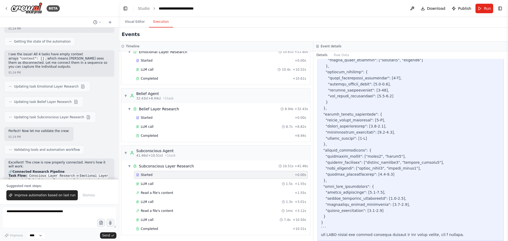
scroll to position [253, 0]
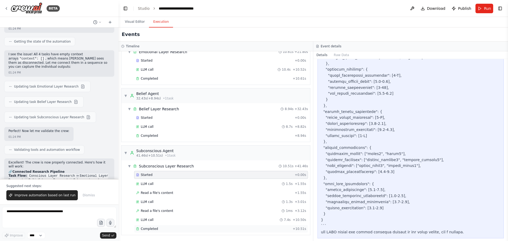
click at [149, 229] on span "Completed" at bounding box center [149, 229] width 17 height 4
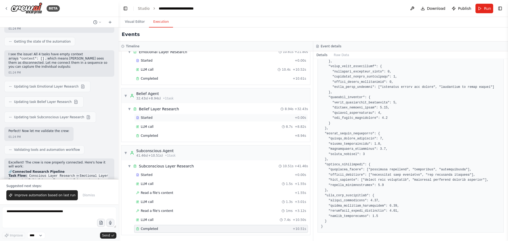
click at [153, 118] on div "Started" at bounding box center [214, 118] width 157 height 4
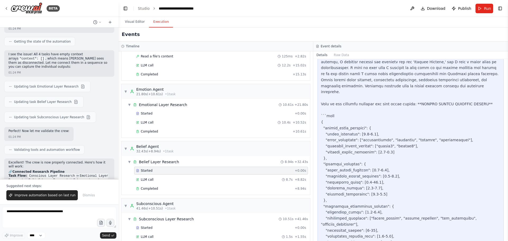
scroll to position [0, 0]
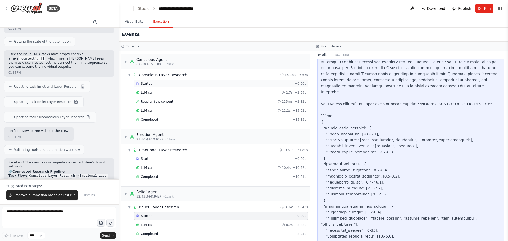
click at [153, 82] on div "Started" at bounding box center [214, 84] width 157 height 4
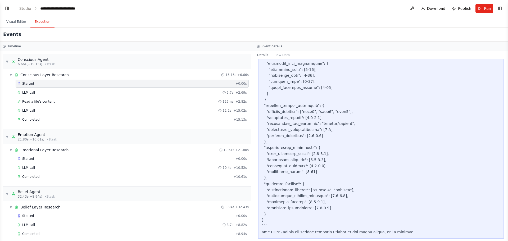
scroll to position [1848, 0]
select select "****"
